Goal: Task Accomplishment & Management: Use online tool/utility

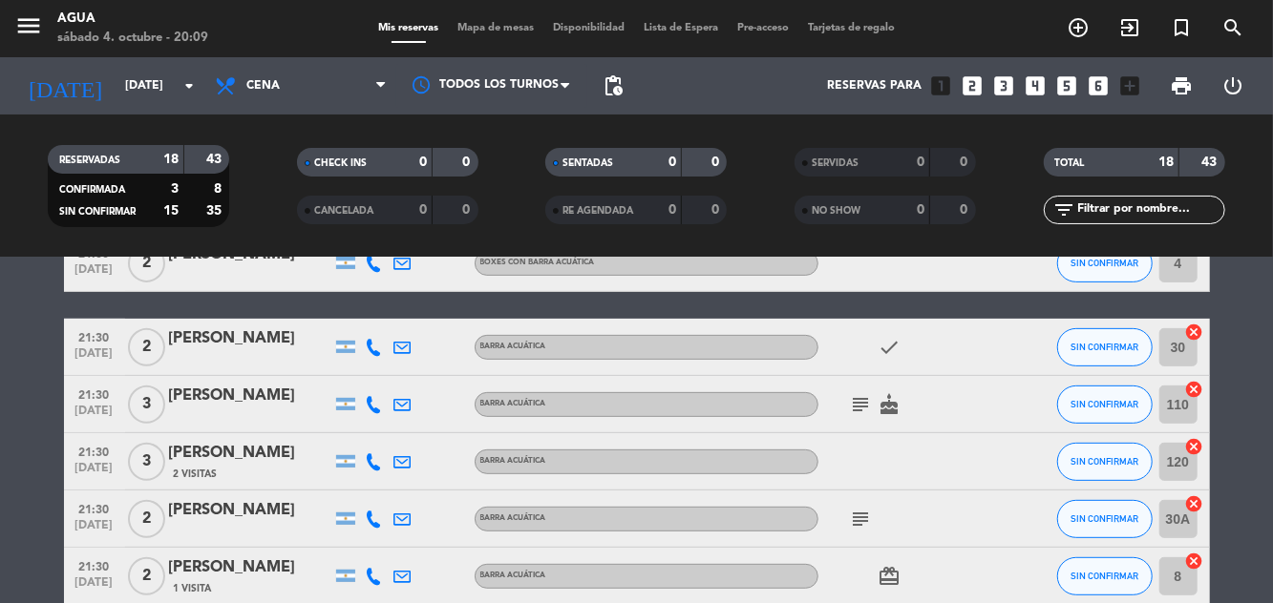
scroll to position [429, 0]
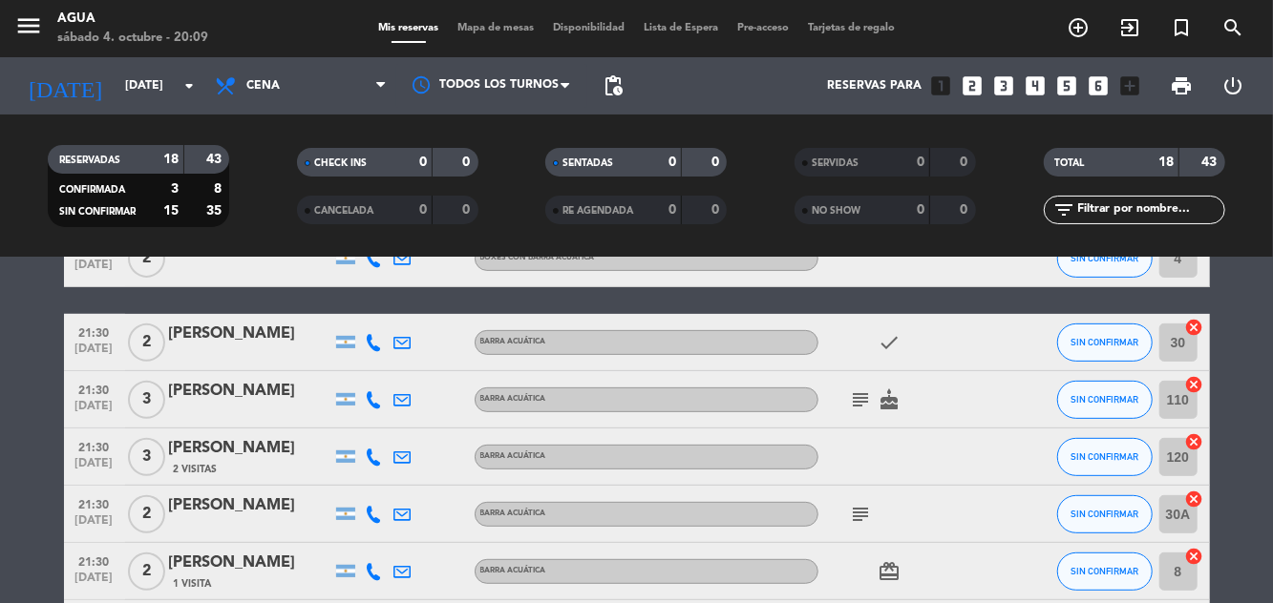
click at [78, 371] on div "21:30 [DATE]" at bounding box center [94, 399] width 61 height 56
click at [15, 417] on bookings-row "20:30 [DATE] 2 [PERSON_NAME] 1 Visita BARRA ACUÁTICA cake SIN CONFIRMAR 20 canc…" at bounding box center [636, 486] width 1273 height 1138
click at [89, 349] on span "[DATE]" at bounding box center [95, 354] width 48 height 22
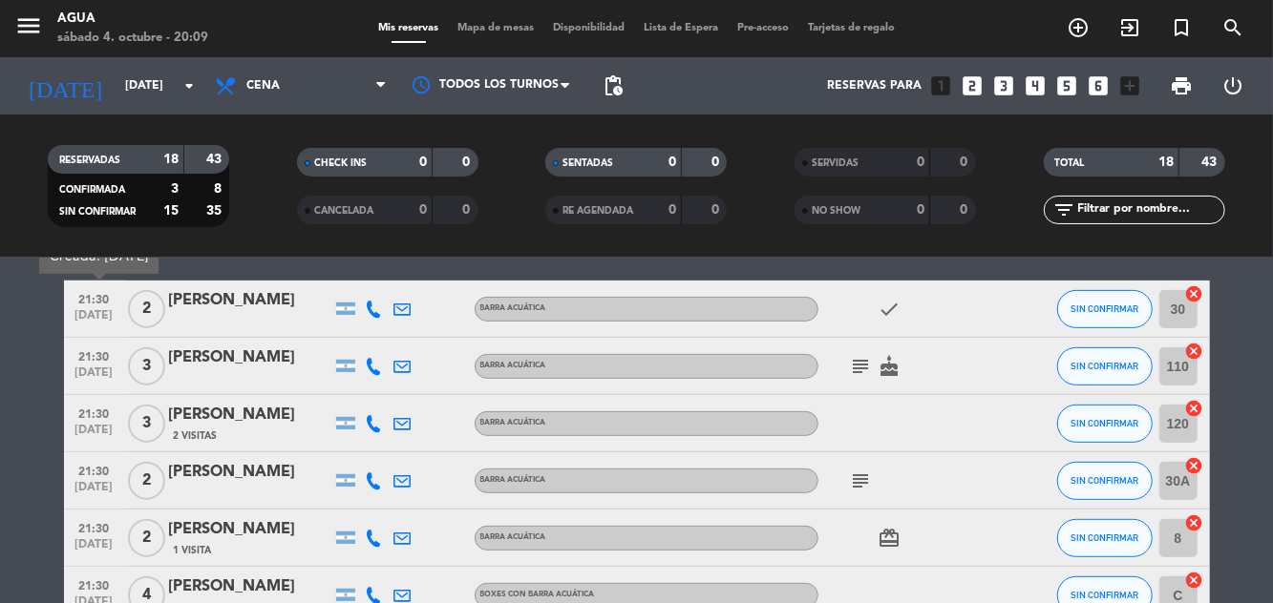
scroll to position [466, 0]
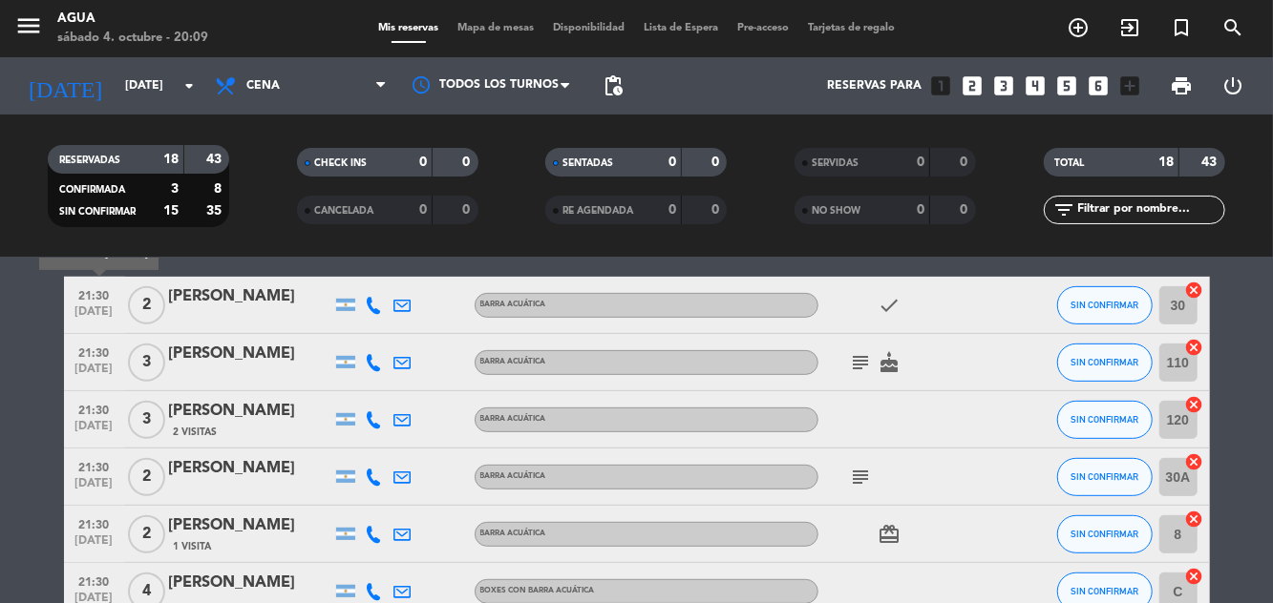
click at [21, 361] on bookings-row "20:30 [DATE] 2 [PERSON_NAME] 1 Visita BARRA ACUÁTICA cake SIN CONFIRMAR 20 canc…" at bounding box center [636, 449] width 1273 height 1138
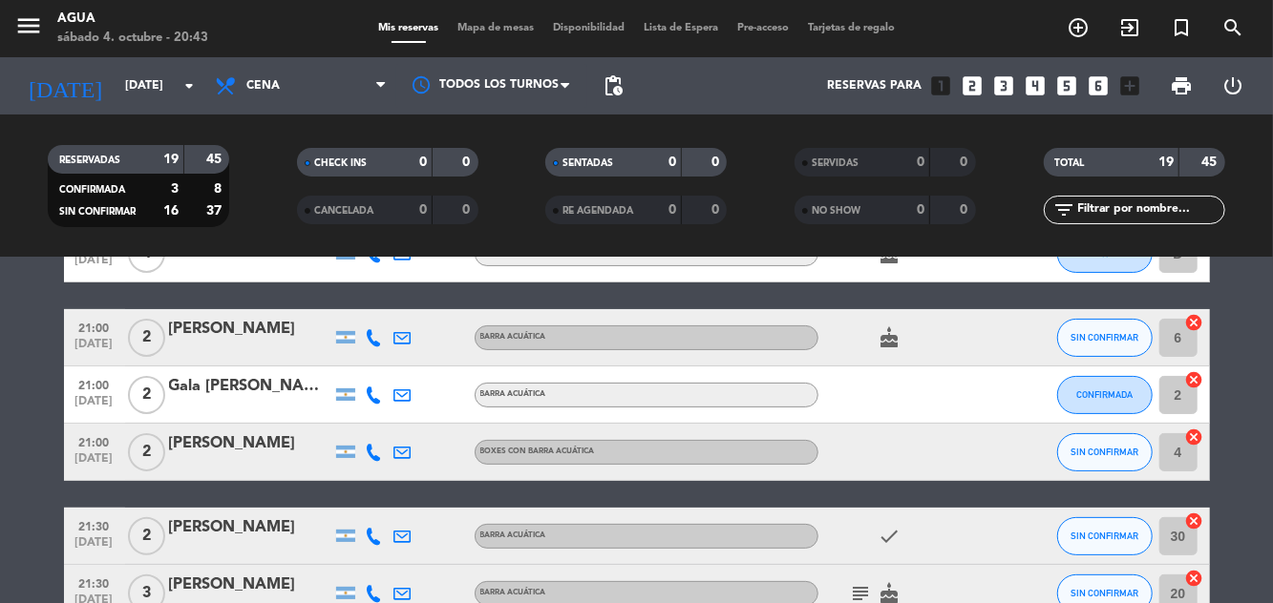
scroll to position [0, 0]
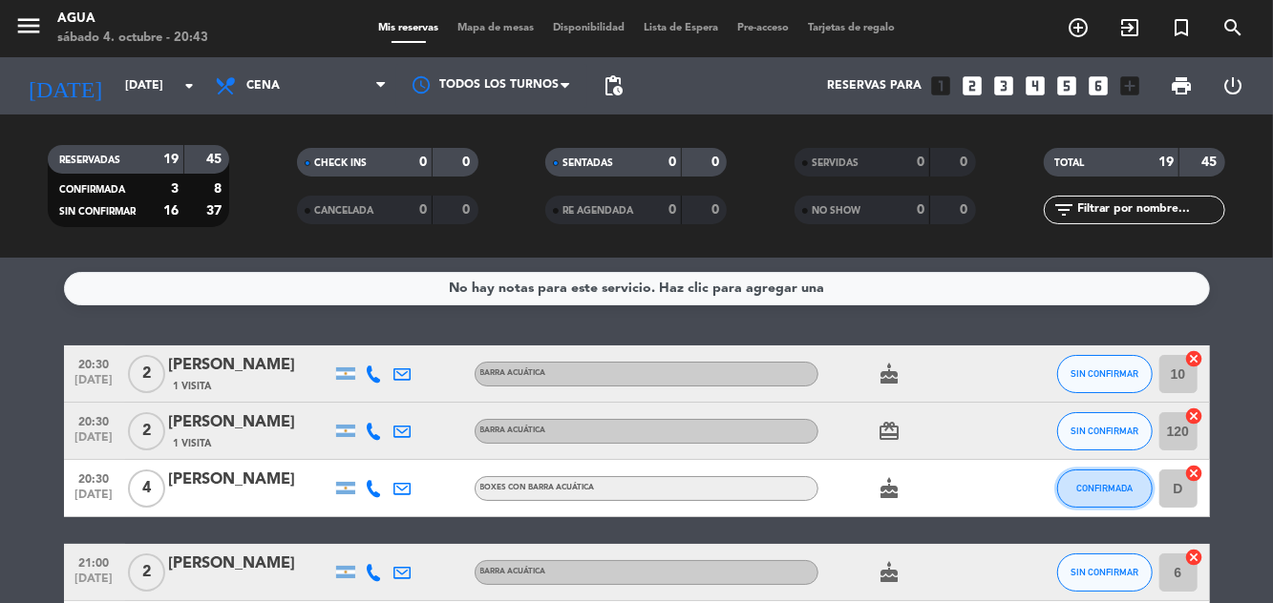
click at [1114, 493] on span "CONFIRMADA" at bounding box center [1104, 488] width 56 height 11
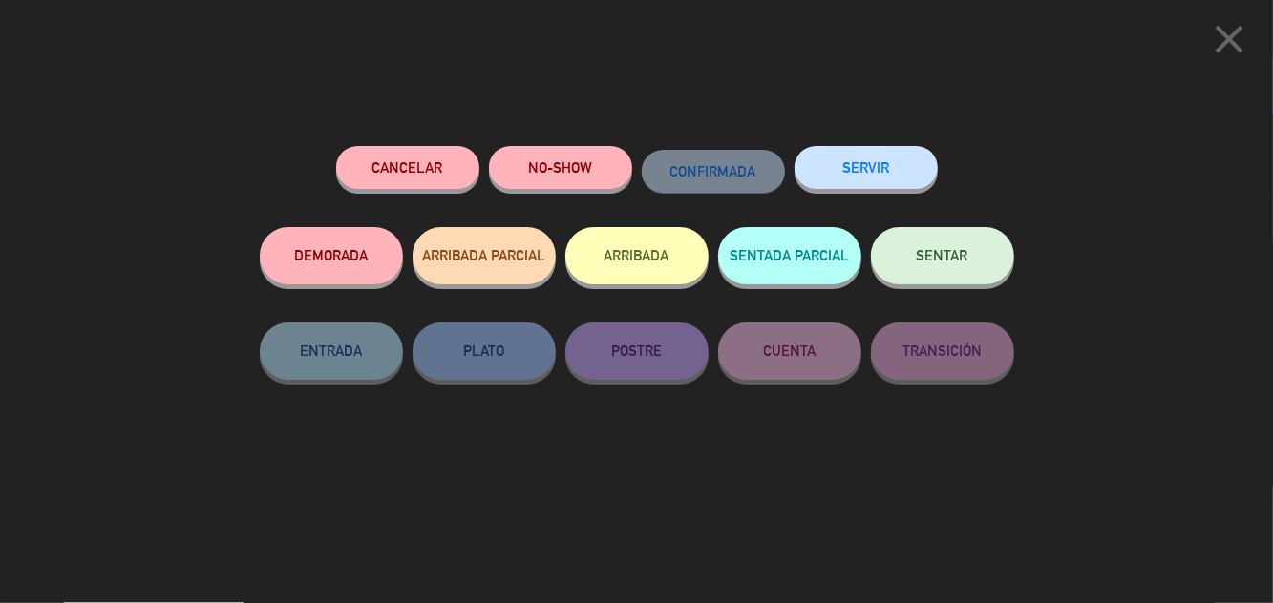
click at [980, 252] on button "SENTAR" at bounding box center [942, 255] width 143 height 57
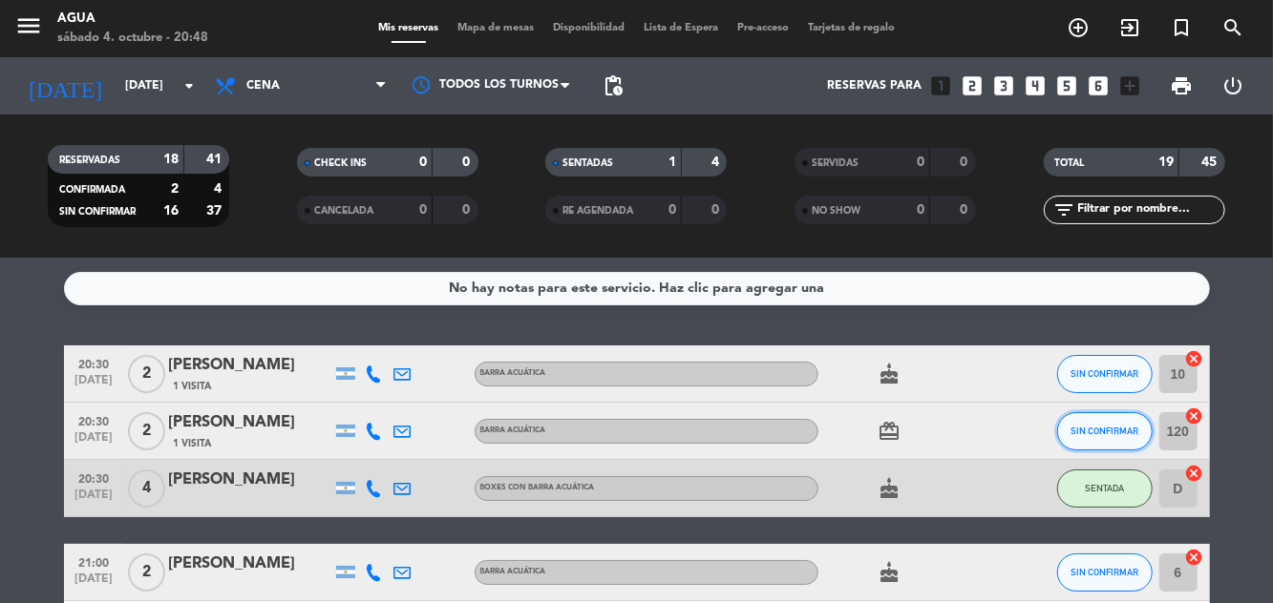
click at [1100, 428] on span "SIN CONFIRMAR" at bounding box center [1104, 431] width 68 height 11
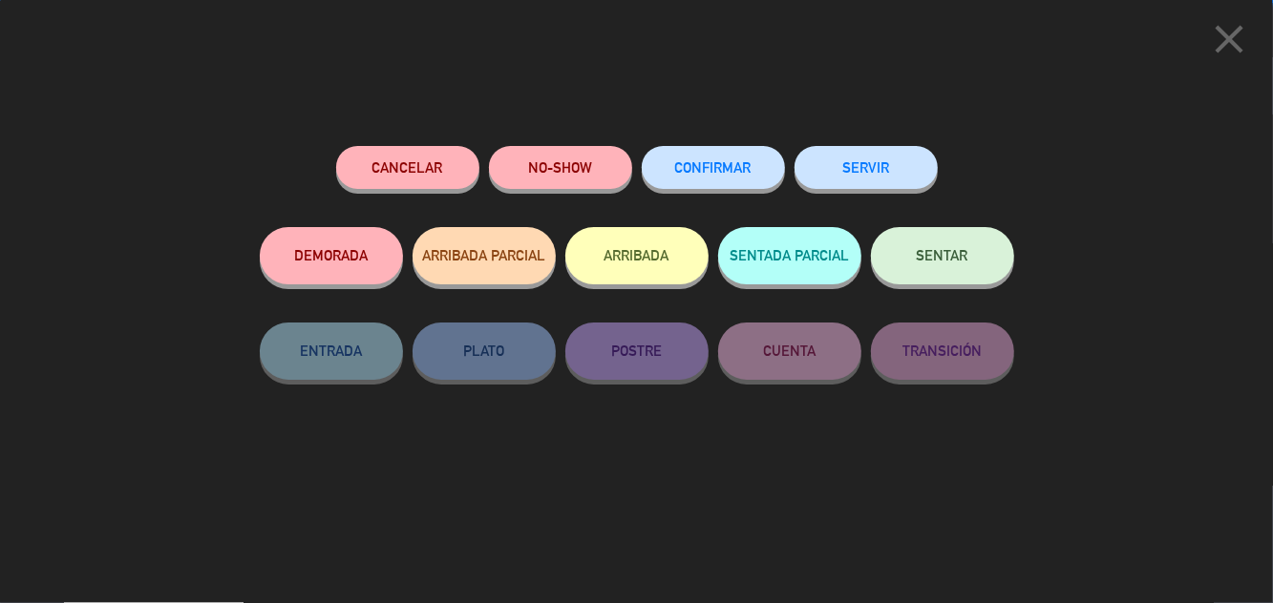
click at [981, 269] on button "SENTAR" at bounding box center [942, 255] width 143 height 57
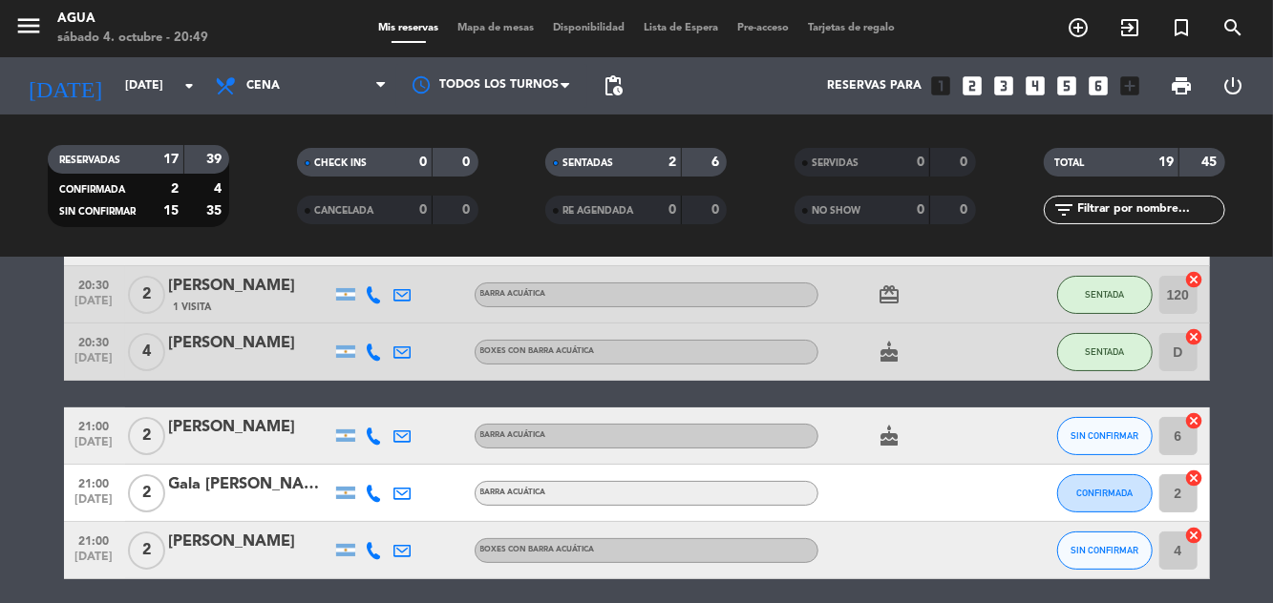
scroll to position [129, 0]
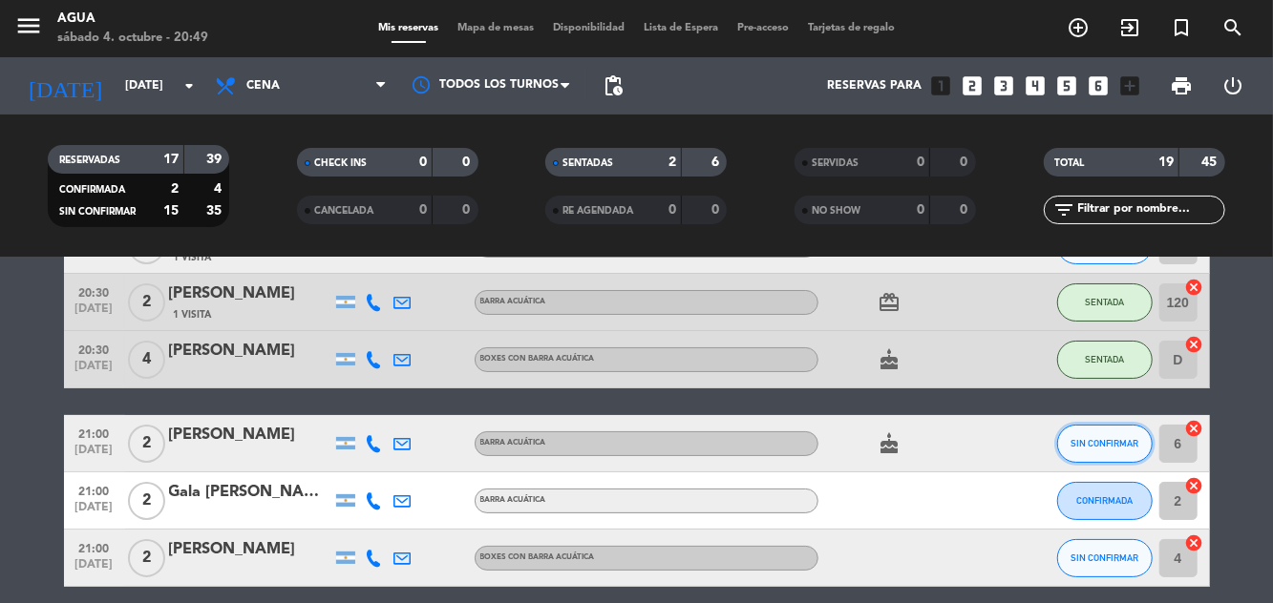
click at [1108, 441] on span "SIN CONFIRMAR" at bounding box center [1104, 443] width 68 height 11
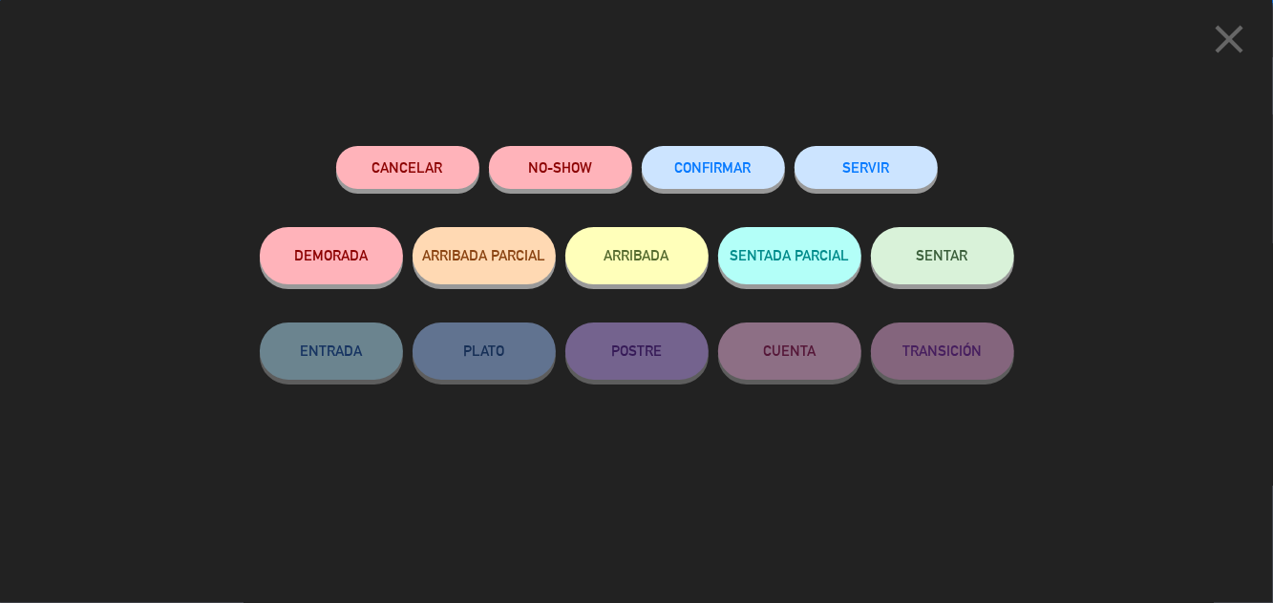
click at [995, 277] on button "SENTAR" at bounding box center [942, 255] width 143 height 57
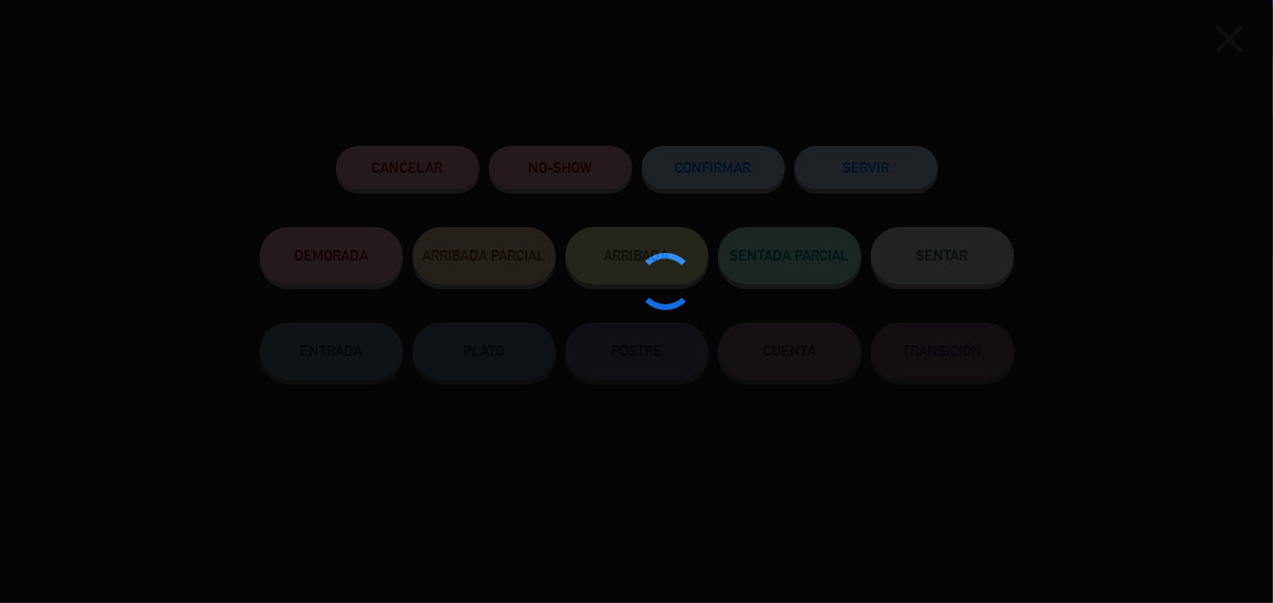
click at [989, 263] on div at bounding box center [636, 301] width 1273 height 603
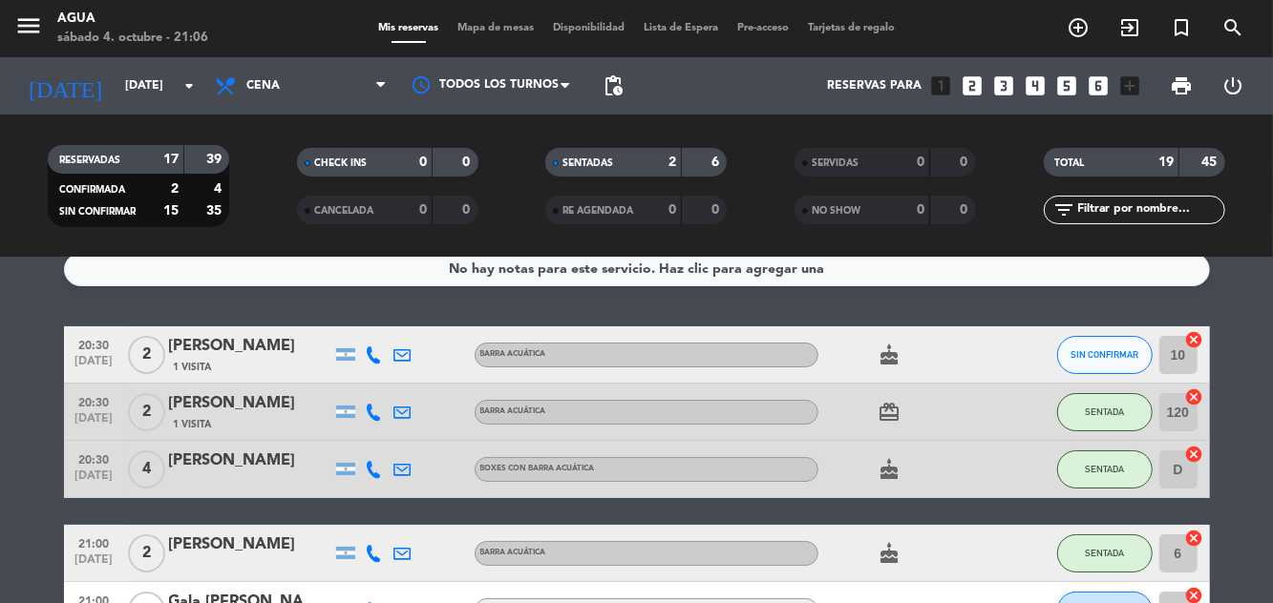
scroll to position [22, 0]
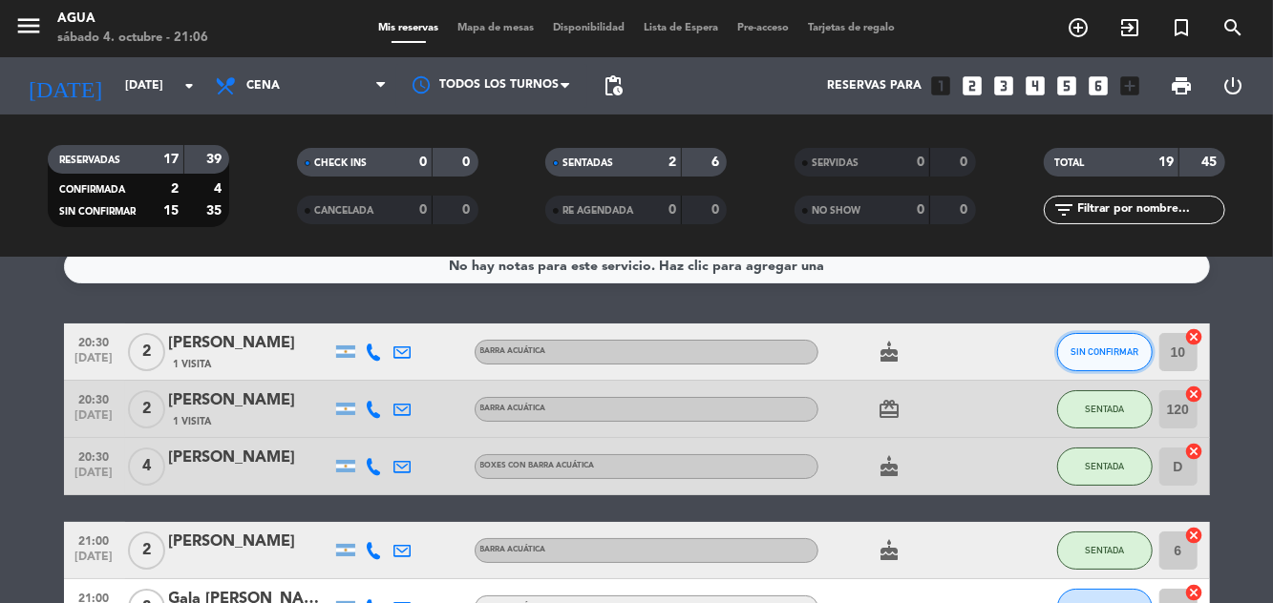
click at [1106, 347] on span "SIN CONFIRMAR" at bounding box center [1104, 352] width 68 height 11
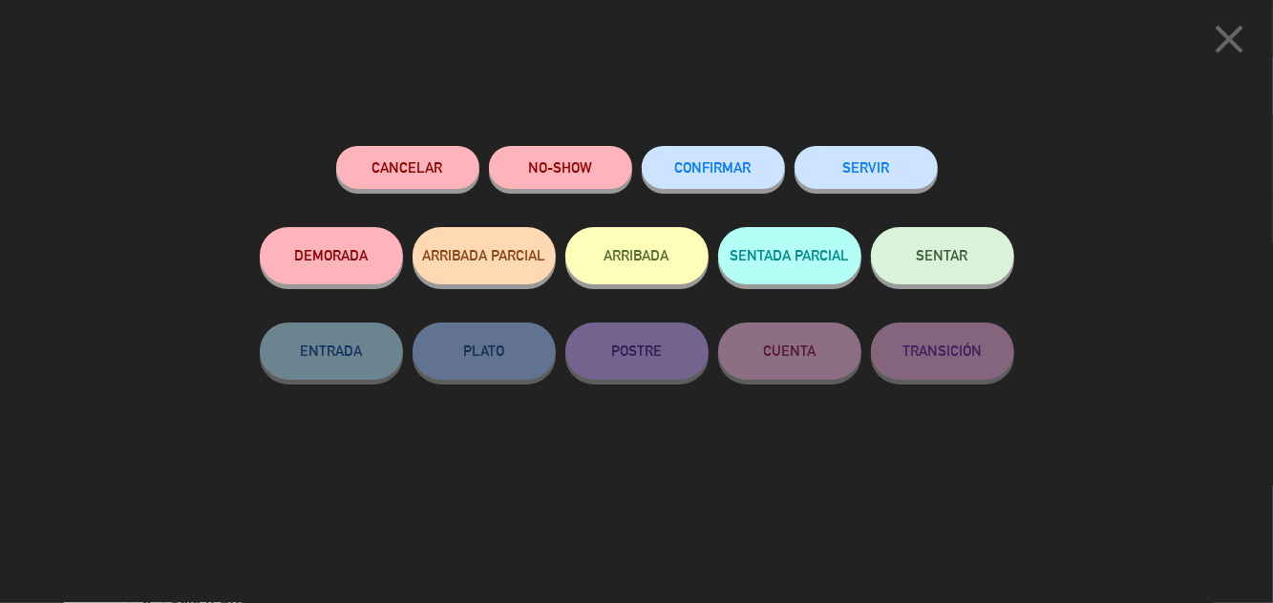
click at [951, 270] on button "SENTAR" at bounding box center [942, 255] width 143 height 57
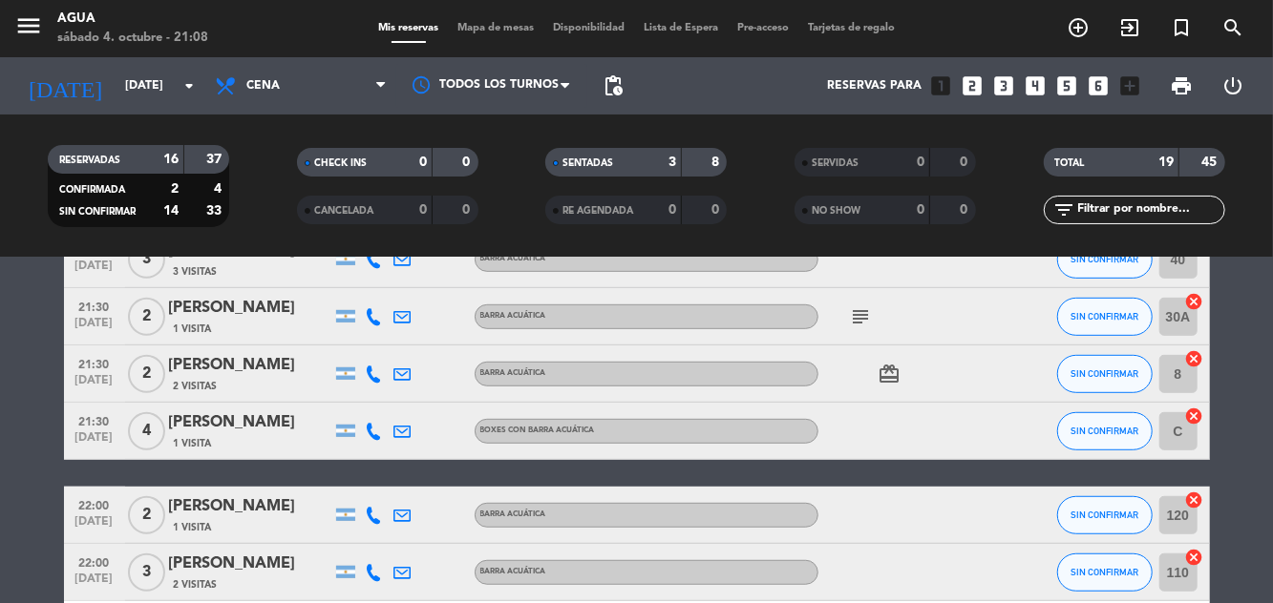
scroll to position [627, 0]
click at [1257, 40] on span "search" at bounding box center [1233, 27] width 52 height 32
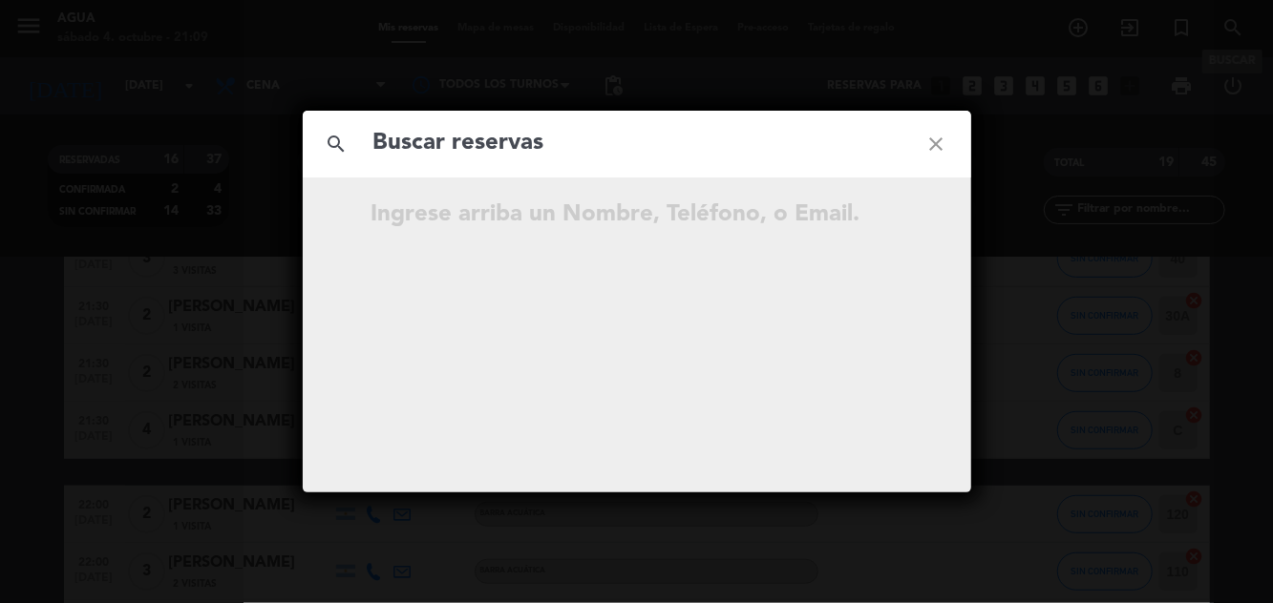
click at [926, 166] on icon "close" at bounding box center [936, 144] width 69 height 69
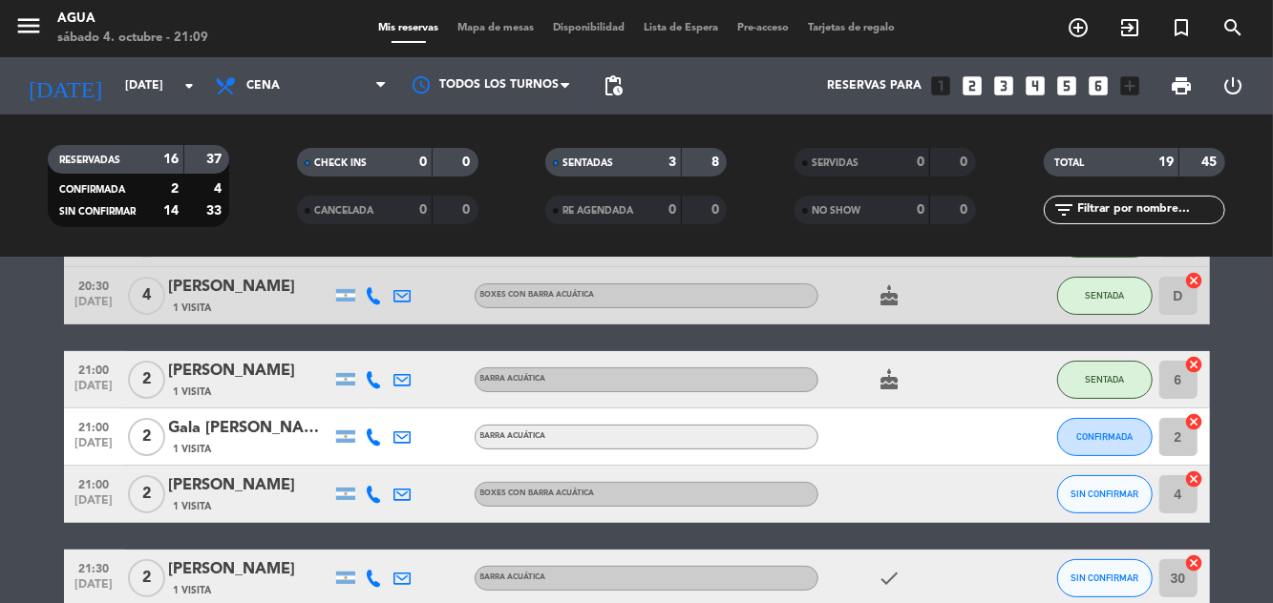
scroll to position [188, 0]
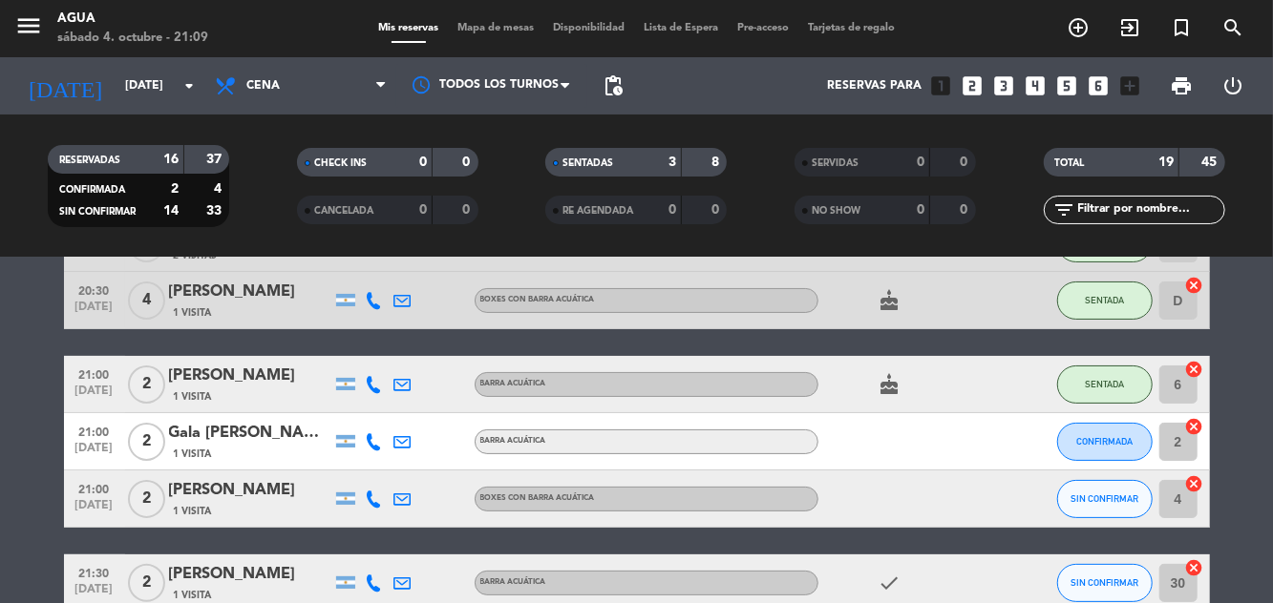
click at [1194, 389] on input "6" at bounding box center [1178, 385] width 38 height 38
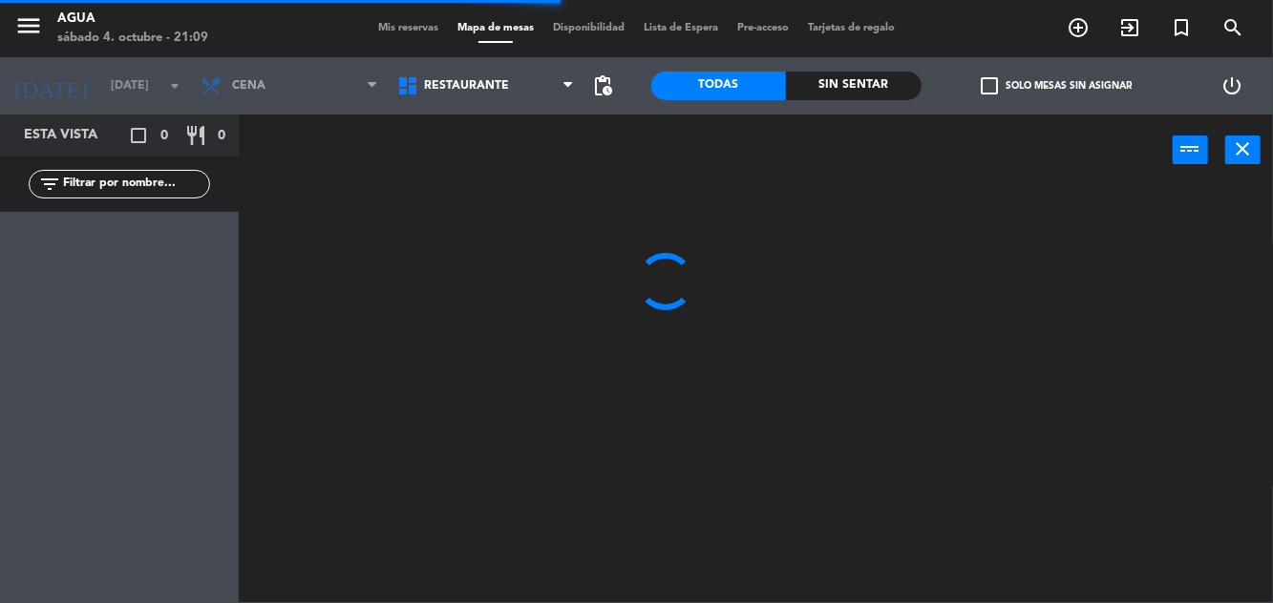
click at [407, 31] on span "Mis reservas" at bounding box center [408, 28] width 79 height 11
